Goal: Check status

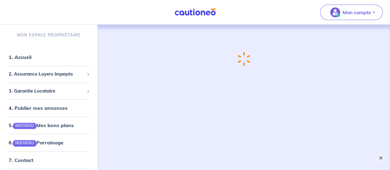
click at [382, 156] on button "×" at bounding box center [380, 157] width 7 height 7
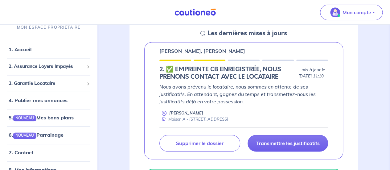
scroll to position [413, 0]
click at [259, 80] on h5 "2.︎ ✅️ EMPREINTE CB ENREGISTRÉE, NOUS PRENONS CONTACT AVEC LE LOCATAIRE" at bounding box center [227, 72] width 136 height 15
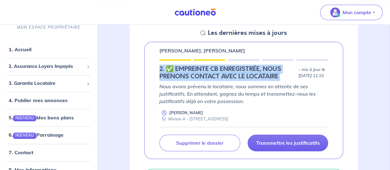
click at [259, 80] on h5 "2.︎ ✅️ EMPREINTE CB ENREGISTRÉE, NOUS PRENONS CONTACT AVEC LE LOCATAIRE" at bounding box center [227, 72] width 136 height 15
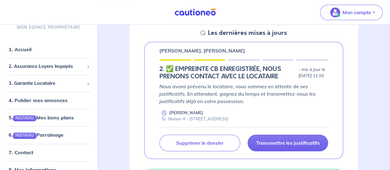
click at [265, 98] on p "Nous avons prévenu le locataire, nous sommes en attente de ses justificatifs. E…" at bounding box center [243, 94] width 168 height 22
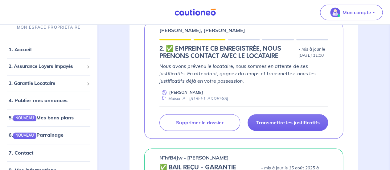
scroll to position [433, 0]
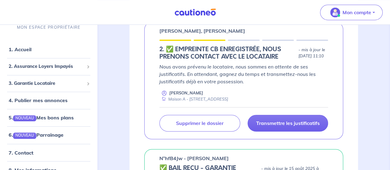
click at [233, 60] on h5 "2.︎ ✅️ EMPREINTE CB ENREGISTRÉE, NOUS PRENONS CONTACT AVEC LE LOCATAIRE" at bounding box center [227, 53] width 136 height 15
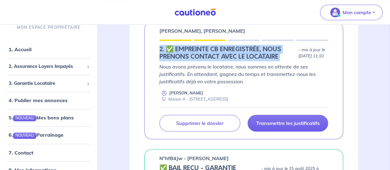
click at [233, 60] on h5 "2.︎ ✅️ EMPREINTE CB ENREGISTRÉE, NOUS PRENONS CONTACT AVEC LE LOCATAIRE" at bounding box center [227, 53] width 136 height 15
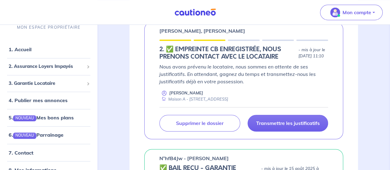
click at [232, 85] on p "Nous avons prévenu le locataire, nous sommes en attente de ses justificatifs. E…" at bounding box center [243, 74] width 168 height 22
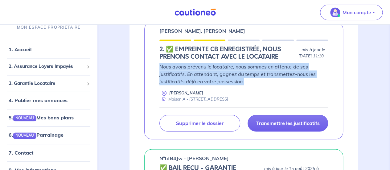
click at [232, 85] on p "Nous avons prévenu le locataire, nous sommes en attente de ses justificatifs. E…" at bounding box center [243, 74] width 168 height 22
click at [231, 82] on p "Nous avons prévenu le locataire, nous sommes en attente de ses justificatifs. E…" at bounding box center [243, 74] width 168 height 22
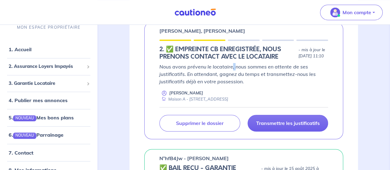
click at [231, 82] on p "Nous avons prévenu le locataire, nous sommes en attente de ses justificatifs. E…" at bounding box center [243, 74] width 168 height 22
click at [234, 85] on p "Nous avons prévenu le locataire, nous sommes en attente de ses justificatifs. E…" at bounding box center [243, 74] width 168 height 22
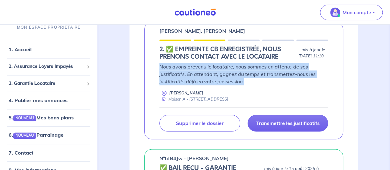
click at [234, 85] on p "Nous avons prévenu le locataire, nous sommes en attente de ses justificatifs. E…" at bounding box center [243, 74] width 168 height 22
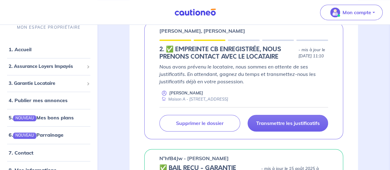
click at [234, 85] on p "Nous avons prévenu le locataire, nous sommes en attente de ses justificatifs. E…" at bounding box center [243, 74] width 168 height 22
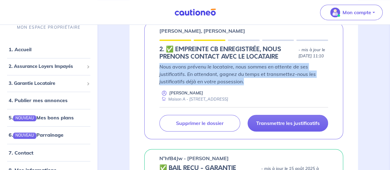
click at [234, 85] on p "Nous avons prévenu le locataire, nous sommes en attente de ses justificatifs. E…" at bounding box center [243, 74] width 168 height 22
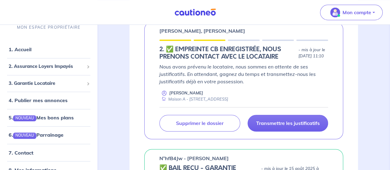
click at [234, 85] on p "Nous avons prévenu le locataire, nous sommes en attente de ses justificatifs. E…" at bounding box center [243, 74] width 168 height 22
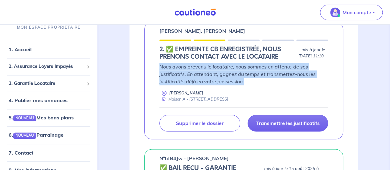
click at [234, 85] on p "Nous avons prévenu le locataire, nous sommes en attente de ses justificatifs. E…" at bounding box center [243, 74] width 168 height 22
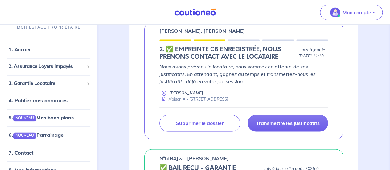
click at [226, 60] on h5 "2.︎ ✅️ EMPREINTE CB ENREGISTRÉE, NOUS PRENONS CONTACT AVEC LE LOCATAIRE" at bounding box center [227, 53] width 136 height 15
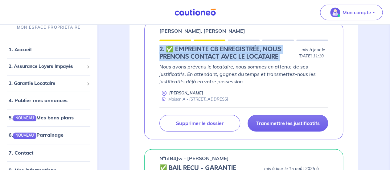
click at [226, 60] on h5 "2.︎ ✅️ EMPREINTE CB ENREGISTRÉE, NOUS PRENONS CONTACT AVEC LE LOCATAIRE" at bounding box center [227, 53] width 136 height 15
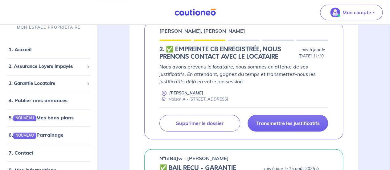
click at [232, 85] on p "Nous avons prévenu le locataire, nous sommes en attente de ses justificatifs. E…" at bounding box center [243, 74] width 168 height 22
click at [27, 152] on link "7. Contact" at bounding box center [21, 152] width 24 height 6
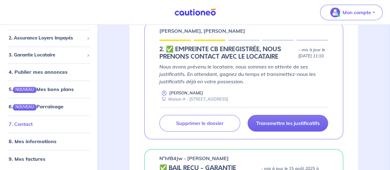
click at [27, 127] on link "7. Contact" at bounding box center [21, 124] width 24 height 6
